Goal: Information Seeking & Learning: Learn about a topic

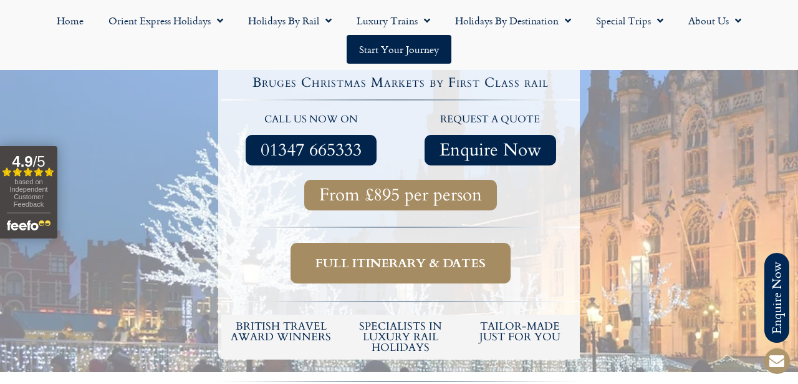
scroll to position [327, 0]
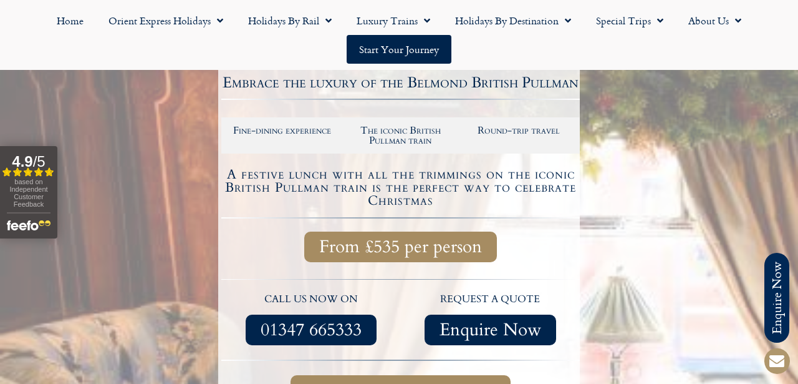
scroll to position [244, 0]
